Goal: Navigation & Orientation: Find specific page/section

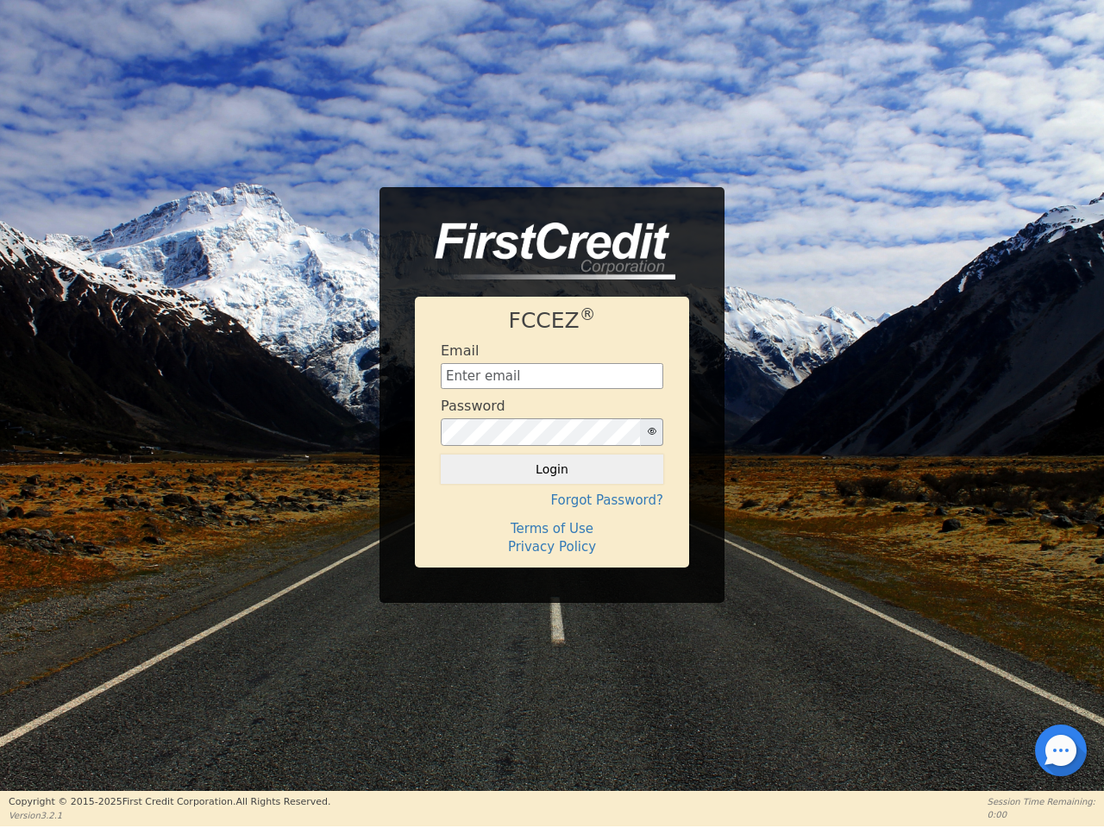
click at [552, 413] on div "Password" at bounding box center [552, 422] width 222 height 48
click at [651, 432] on icon "button" at bounding box center [652, 431] width 9 height 9
click at [552, 469] on button "Login" at bounding box center [552, 468] width 222 height 29
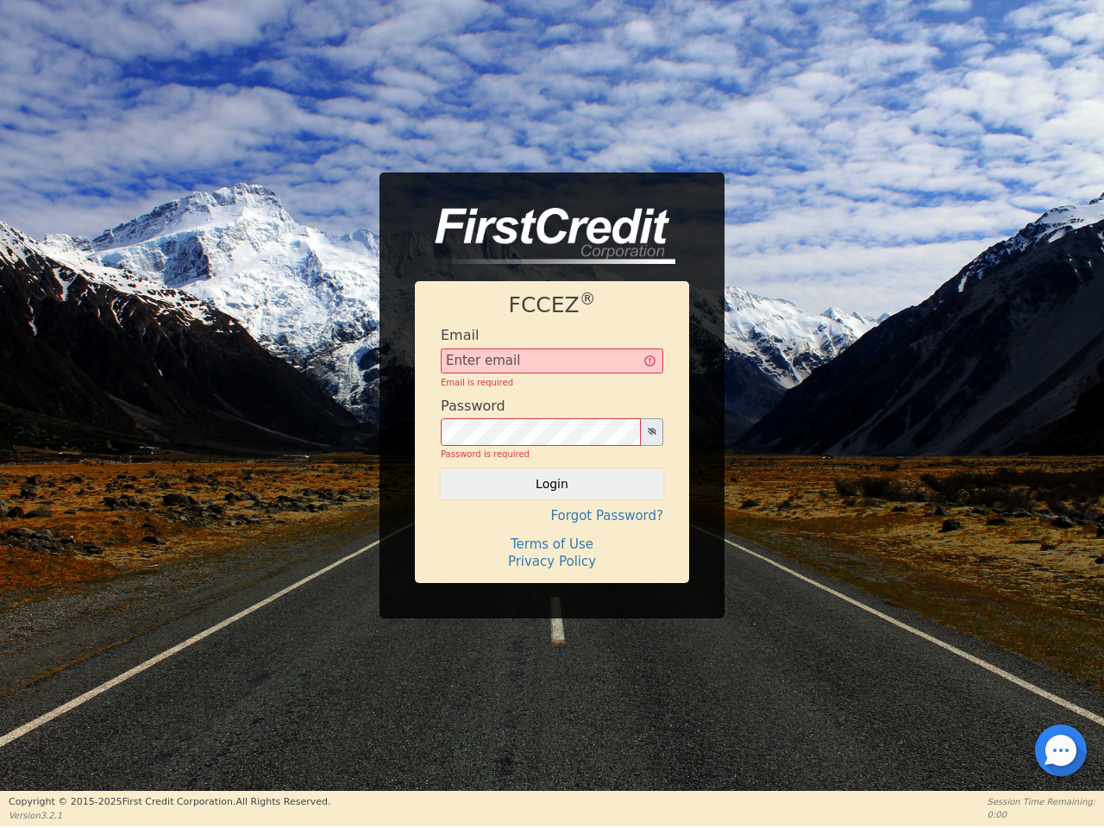
click at [552, 500] on div "FCCEZ ® Email Email is required Password Password is required Login Forgot Pass…" at bounding box center [552, 431] width 274 height 301
click at [552, 529] on div "FCCEZ ® Email Email is required Password Password is required Login Forgot Pass…" at bounding box center [552, 431] width 274 height 301
click at [552, 547] on h4 "Terms of Use" at bounding box center [552, 544] width 222 height 16
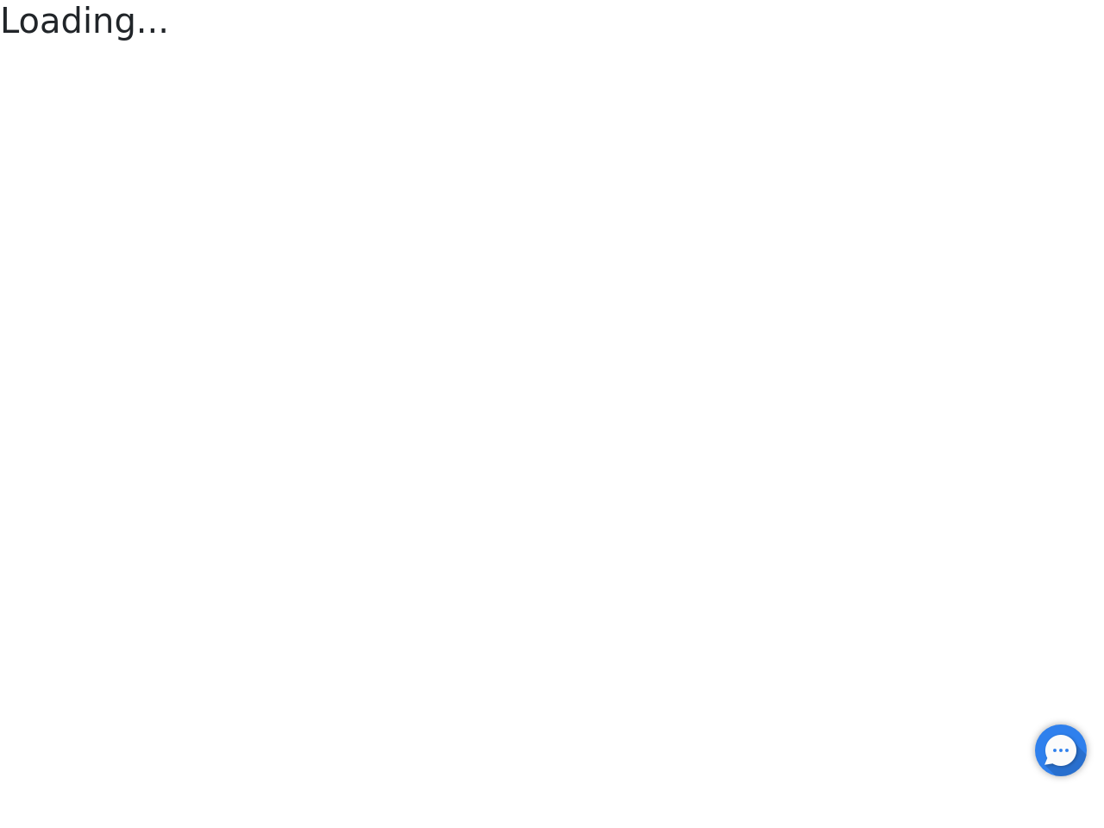
click at [1061, 750] on div at bounding box center [1060, 750] width 3 height 3
